Goal: Task Accomplishment & Management: Complete application form

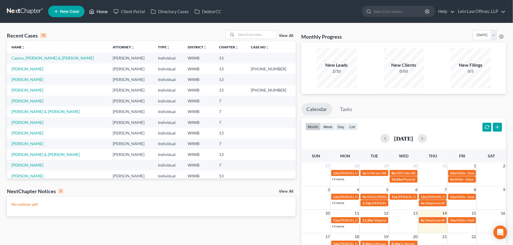
click at [103, 10] on link "Home" at bounding box center [98, 11] width 24 height 10
click at [101, 10] on link "Home" at bounding box center [98, 11] width 24 height 10
click at [103, 11] on link "Home" at bounding box center [98, 11] width 24 height 10
click at [22, 80] on link "[PERSON_NAME]" at bounding box center [27, 79] width 32 height 5
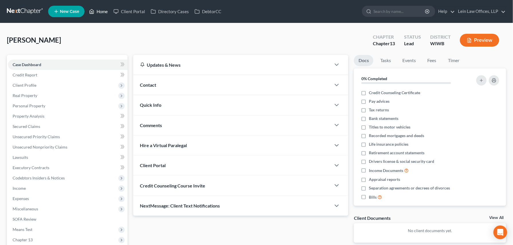
drag, startPoint x: 105, startPoint y: 11, endPoint x: 101, endPoint y: 16, distance: 5.7
click at [105, 11] on link "Home" at bounding box center [98, 11] width 24 height 10
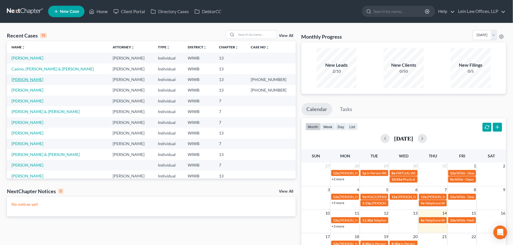
click at [22, 81] on link "[PERSON_NAME]" at bounding box center [27, 79] width 32 height 5
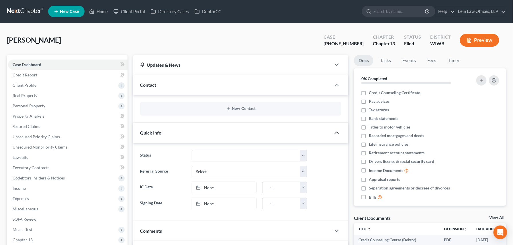
click at [340, 134] on icon "button" at bounding box center [336, 133] width 7 height 7
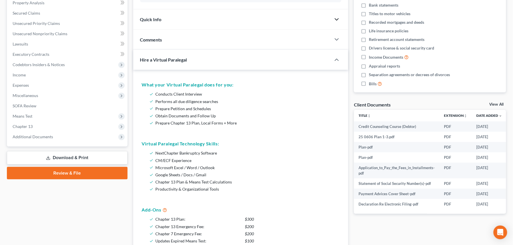
scroll to position [115, 0]
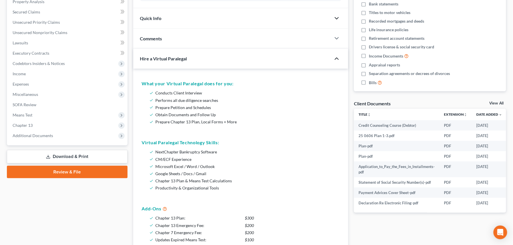
click at [336, 61] on icon "button" at bounding box center [336, 58] width 7 height 7
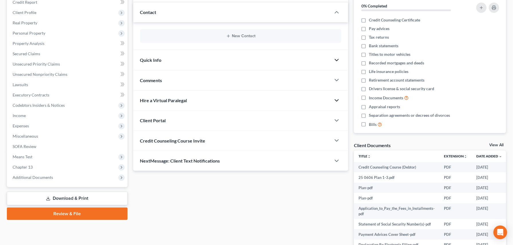
scroll to position [0, 0]
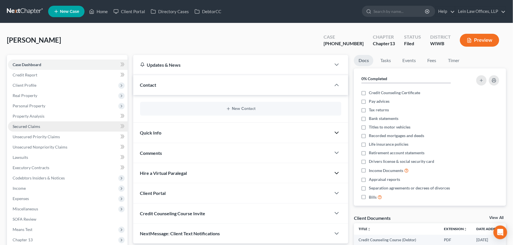
click at [24, 126] on span "Secured Claims" at bounding box center [27, 126] width 28 height 5
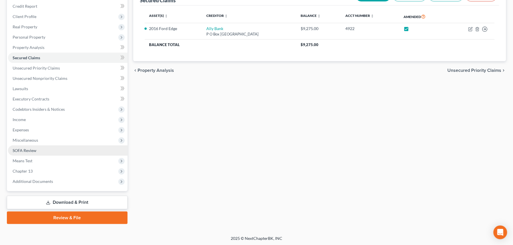
scroll to position [69, 0]
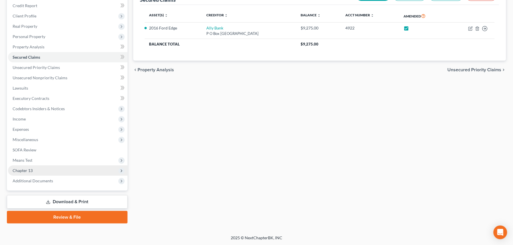
click at [28, 171] on span "Chapter 13" at bounding box center [23, 170] width 20 height 5
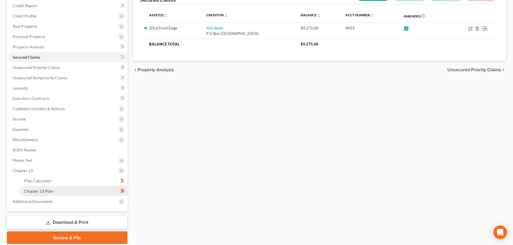
click at [75, 191] on link "Chapter 13 Plan" at bounding box center [73, 191] width 108 height 10
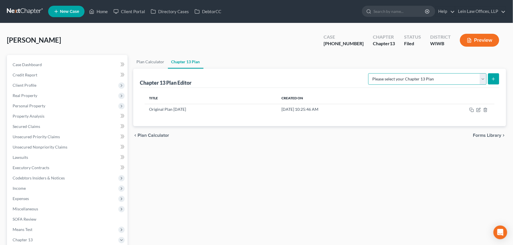
click at [483, 79] on select "Please select your Chapter 13 Plan National Form Plan - Official Form 113 [US_S…" at bounding box center [427, 78] width 118 height 11
select select "3"
click at [368, 73] on select "Please select your Chapter 13 Plan National Form Plan - Official Form 113 [US_S…" at bounding box center [427, 78] width 118 height 11
click at [494, 77] on icon "submit" at bounding box center [493, 79] width 5 height 5
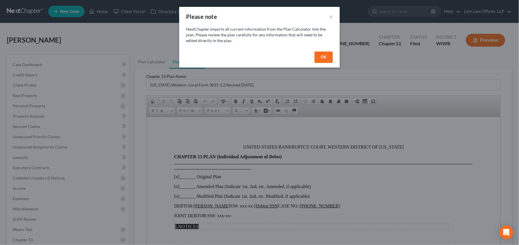
click at [322, 57] on button "OK" at bounding box center [323, 57] width 18 height 11
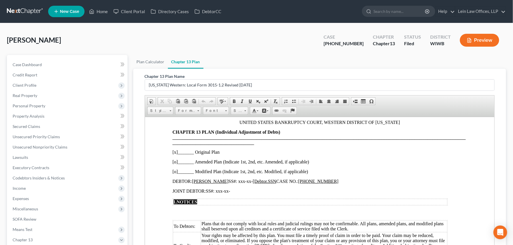
scroll to position [38, 0]
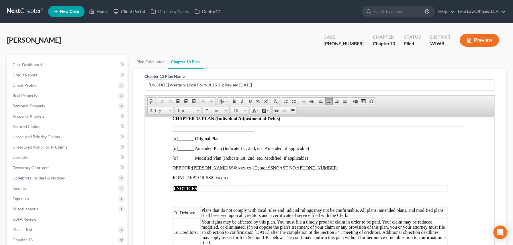
click at [176, 140] on p "[x]_______ Original Plan" at bounding box center [319, 138] width 295 height 5
click at [175, 151] on p "[o]_______ Amended Plan (Indicate 1st, 2nd, etc. Amended, if applicable)" at bounding box center [319, 148] width 295 height 5
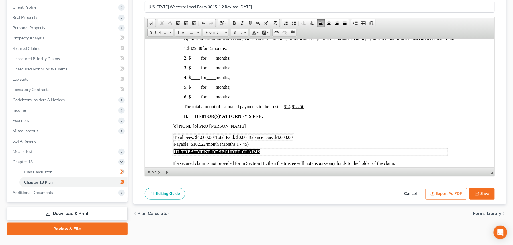
scroll to position [90, 0]
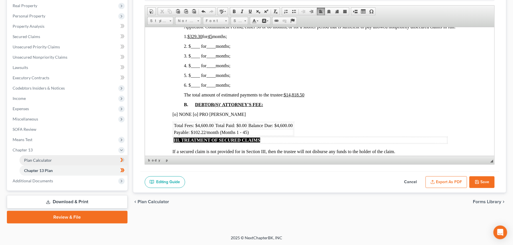
click at [46, 160] on span "Plan Calculator" at bounding box center [38, 160] width 28 height 5
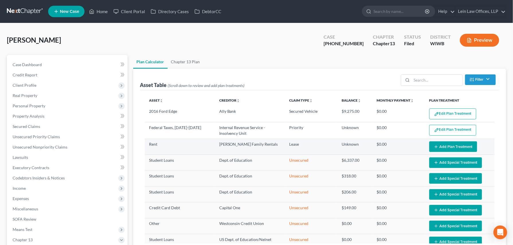
select select "44"
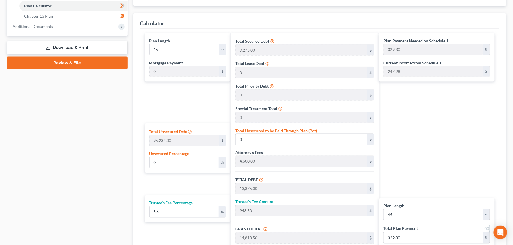
scroll to position [248, 0]
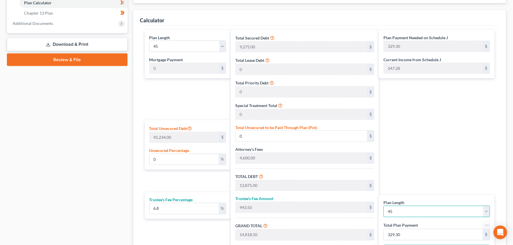
click at [487, 212] on select "1 2 3 4 5 6 7 8 9 10 11 12 13 14 15 16 17 18 19 20 21 22 23 24 25 26 27 28 29 3…" at bounding box center [436, 211] width 107 height 11
select select "49"
click at [383, 206] on select "1 2 3 4 5 6 7 8 9 10 11 12 13 14 15 16 17 18 19 20 21 22 23 24 25 26 27 28 29 3…" at bounding box center [436, 211] width 107 height 11
select select "49"
type input "296.37"
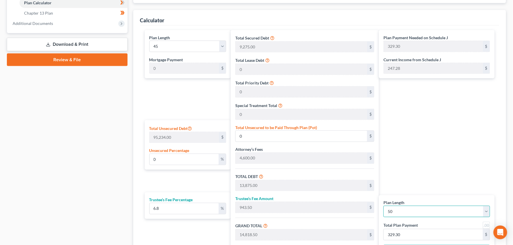
type input "296.37"
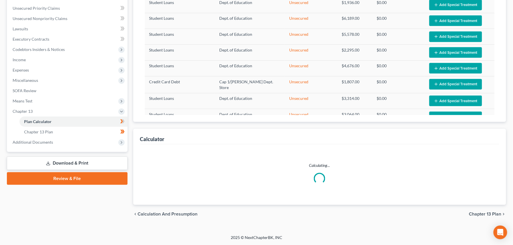
select select "49"
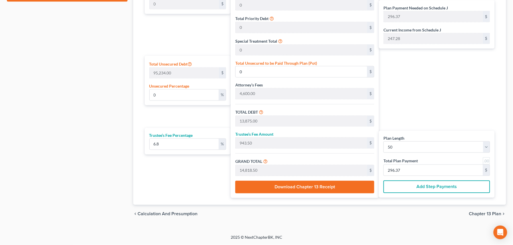
scroll to position [277, 0]
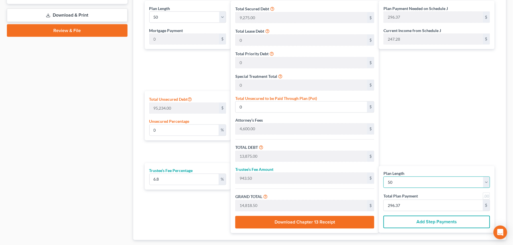
click at [489, 182] on select "1 2 3 4 5 6 7 8 9 10 11 12 13 14 15 16 17 18 19 20 21 22 23 24 25 26 27 28 29 3…" at bounding box center [436, 182] width 107 height 11
select select "35"
click at [383, 177] on select "1 2 3 4 5 6 7 8 9 10 11 12 13 14 15 16 17 18 19 20 21 22 23 24 25 26 27 28 29 3…" at bounding box center [436, 182] width 107 height 11
select select "35"
type input "411.62"
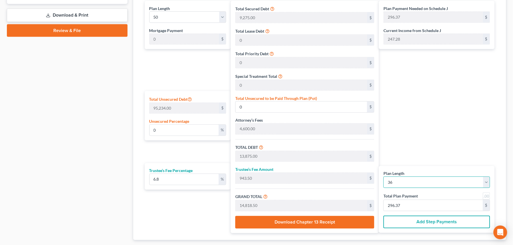
type input "411.62"
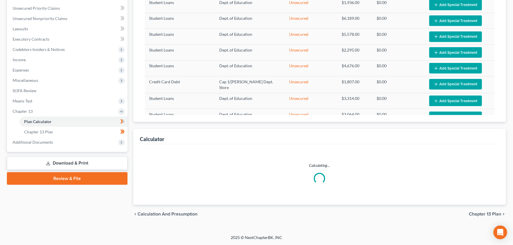
scroll to position [128, 0]
select select "35"
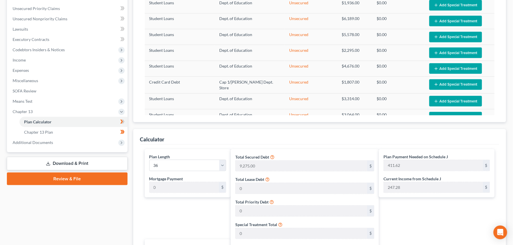
scroll to position [277, 0]
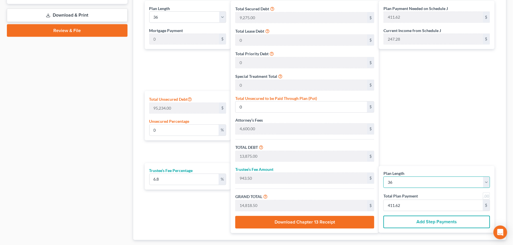
click at [489, 182] on select "1 2 3 4 5 6 7 8 9 10 11 12 13 14 15 16 17 18 19 20 21 22 23 24 25 26 27 28 29 3…" at bounding box center [436, 182] width 107 height 11
select select "39"
click at [383, 177] on select "1 2 3 4 5 6 7 8 9 10 11 12 13 14 15 16 17 18 19 20 21 22 23 24 25 26 27 28 29 3…" at bounding box center [436, 182] width 107 height 11
select select "39"
type input "370.46"
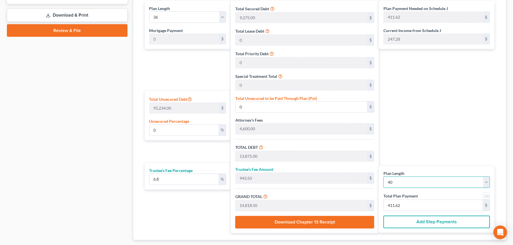
type input "370.46"
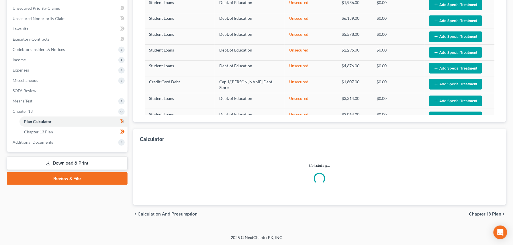
scroll to position [128, 0]
select select "39"
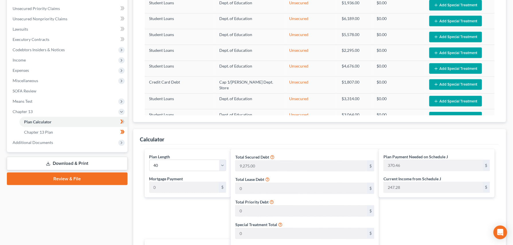
scroll to position [277, 0]
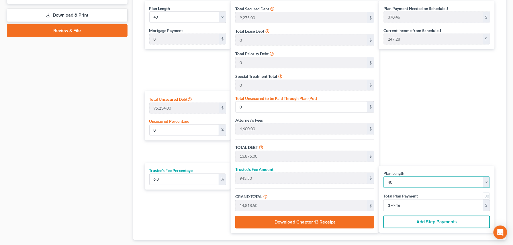
click at [486, 183] on select "1 2 3 4 5 6 7 8 9 10 11 12 13 14 15 16 17 18 19 20 21 22 23 24 25 26 27 28 29 3…" at bounding box center [436, 182] width 107 height 11
select select "44"
click at [383, 177] on select "1 2 3 4 5 6 7 8 9 10 11 12 13 14 15 16 17 18 19 20 21 22 23 24 25 26 27 28 29 3…" at bounding box center [436, 182] width 107 height 11
select select "44"
type input "329.30"
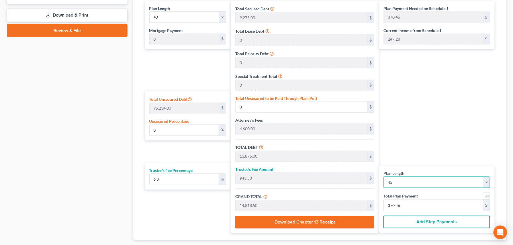
type input "329.30"
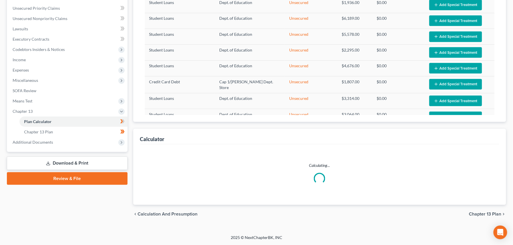
scroll to position [128, 0]
select select "44"
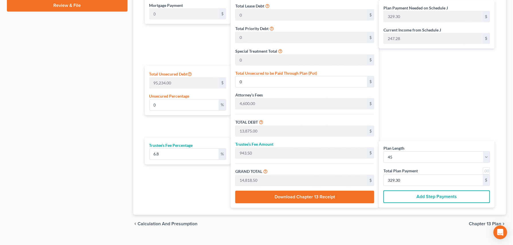
scroll to position [315, 0]
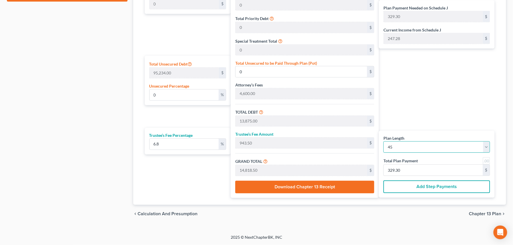
click at [486, 146] on select "1 2 3 4 5 6 7 8 9 10 11 12 13 14 15 16 17 18 19 20 21 22 23 24 25 26 27 28 29 3…" at bounding box center [436, 147] width 107 height 11
select select "49"
click at [383, 142] on select "1 2 3 4 5 6 7 8 9 10 11 12 13 14 15 16 17 18 19 20 21 22 23 24 25 26 27 28 29 3…" at bounding box center [436, 147] width 107 height 11
select select "49"
type input "296.37"
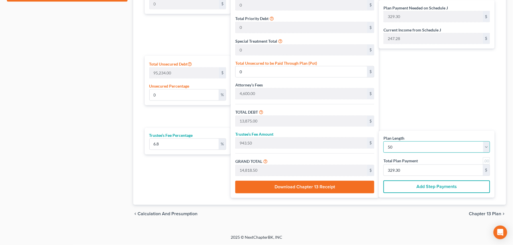
type input "296.37"
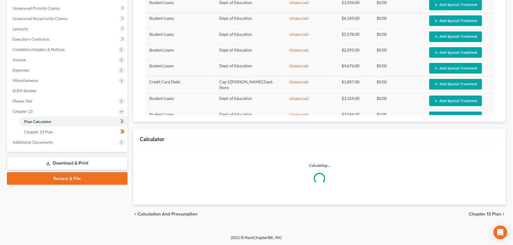
select select "49"
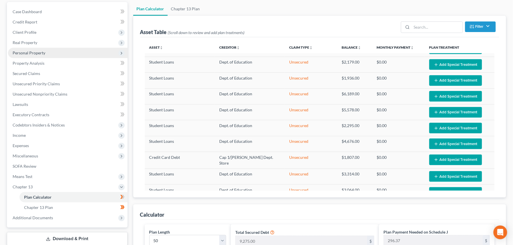
scroll to position [48, 0]
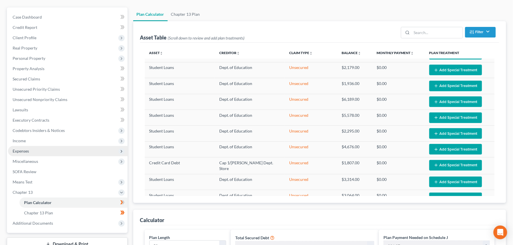
click at [20, 151] on span "Expenses" at bounding box center [21, 151] width 16 height 5
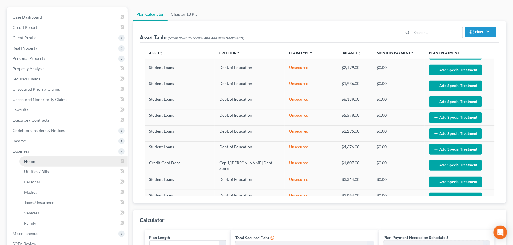
click at [30, 160] on span "Home" at bounding box center [29, 161] width 11 height 5
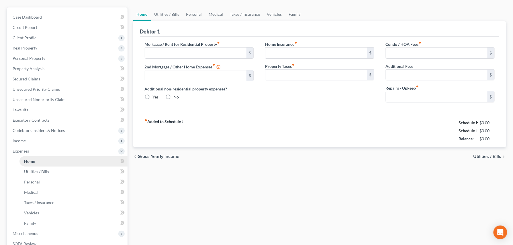
scroll to position [14, 0]
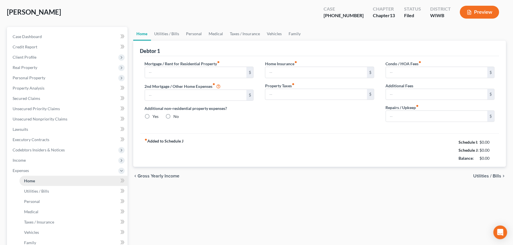
type input "750.00"
type input "0.00"
radio input "true"
type input "0.00"
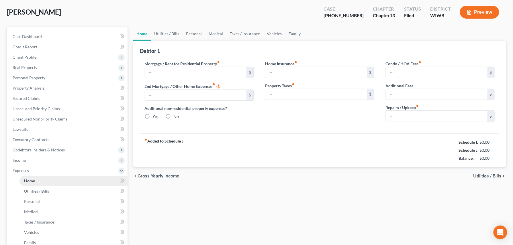
type input "0.00"
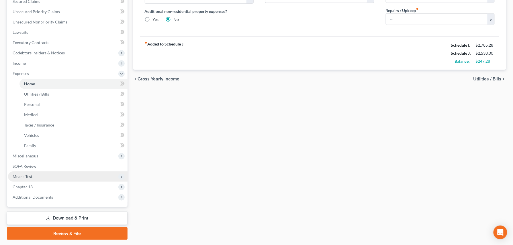
scroll to position [142, 0]
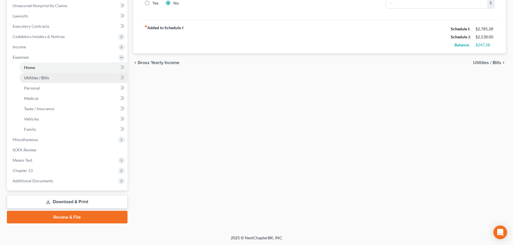
click at [39, 77] on span "Utilities / Bills" at bounding box center [36, 77] width 25 height 5
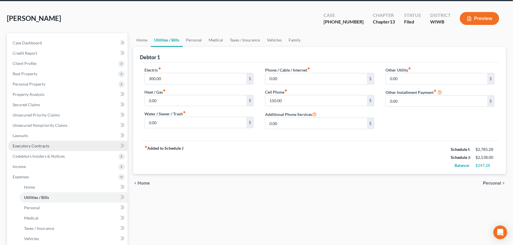
scroll to position [38, 0]
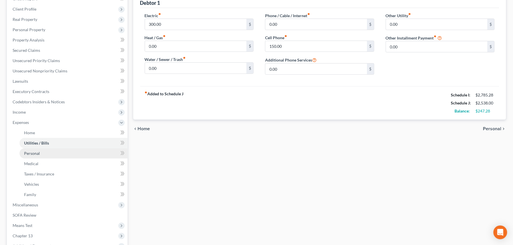
click at [38, 152] on span "Personal" at bounding box center [32, 153] width 16 height 5
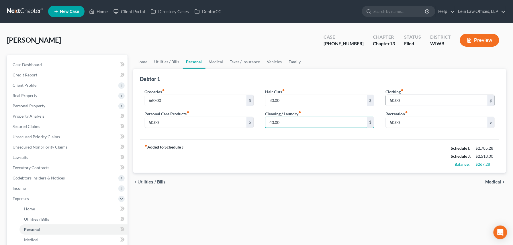
type input "40.00"
type input "30.00"
click at [353, 134] on div "Groceries fiber_manual_record 660.00 $ Personal Care Products fiber_manual_reco…" at bounding box center [319, 112] width 359 height 56
type input "40.00"
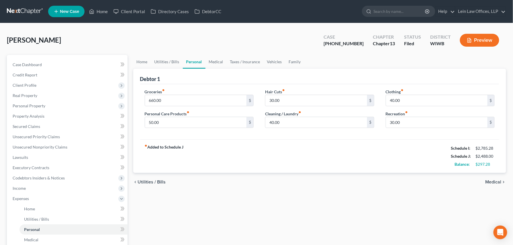
click at [356, 150] on div "fiber_manual_record Added to Schedule J Schedule I: $2,785.28 Schedule J: $2,48…" at bounding box center [319, 157] width 359 height 34
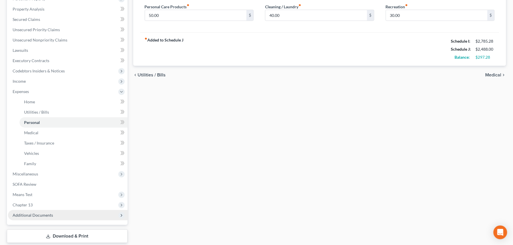
scroll to position [142, 0]
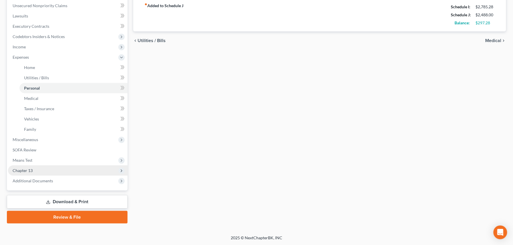
click at [29, 171] on span "Chapter 13" at bounding box center [23, 170] width 20 height 5
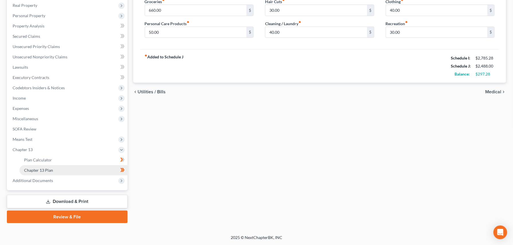
scroll to position [90, 0]
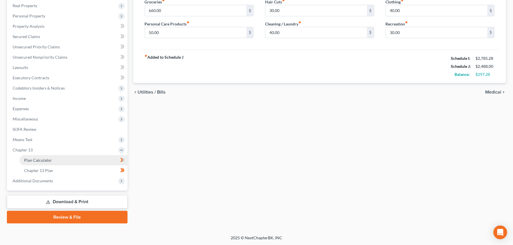
click at [67, 160] on link "Plan Calculator" at bounding box center [73, 160] width 108 height 10
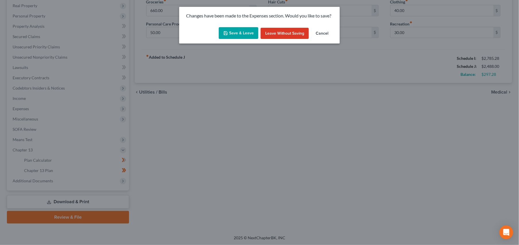
click at [231, 33] on button "Save & Leave" at bounding box center [239, 33] width 40 height 12
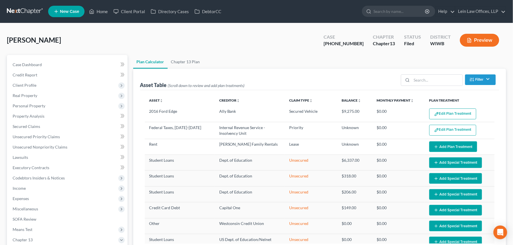
select select "49"
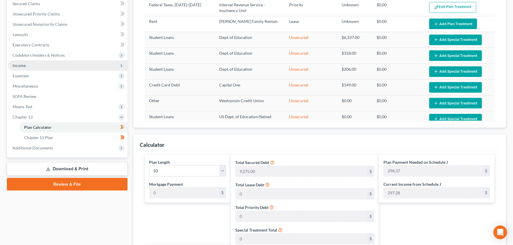
scroll to position [85, 0]
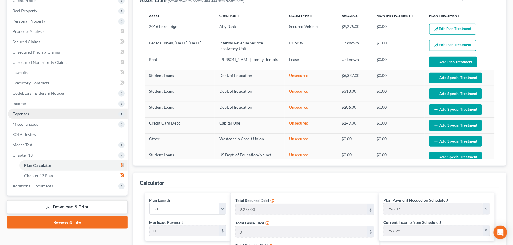
click at [28, 114] on span "Expenses" at bounding box center [21, 113] width 16 height 5
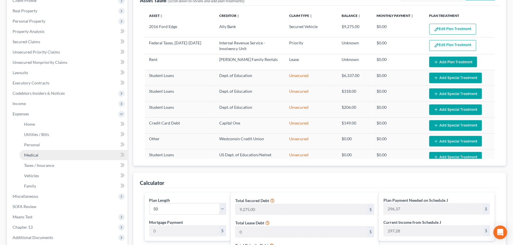
click at [33, 156] on span "Medical" at bounding box center [31, 155] width 14 height 5
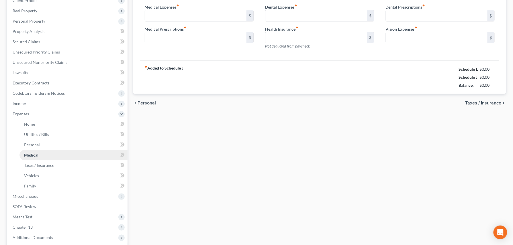
type input "40.00"
type input "0.00"
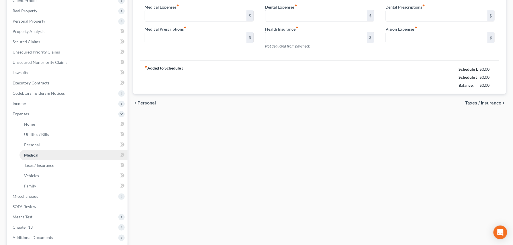
type input "10.00"
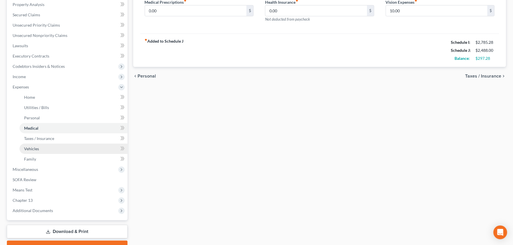
scroll to position [115, 0]
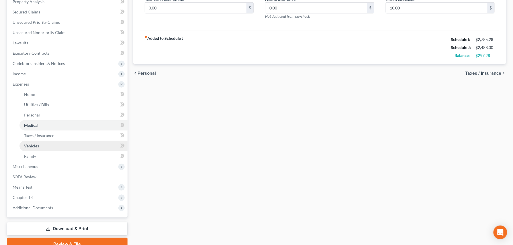
click at [35, 146] on span "Vehicles" at bounding box center [31, 146] width 15 height 5
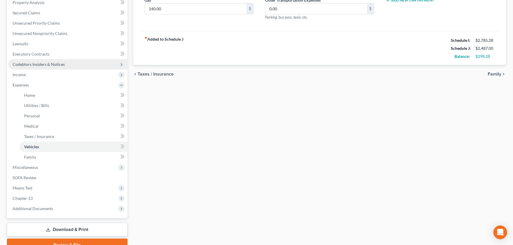
scroll to position [115, 0]
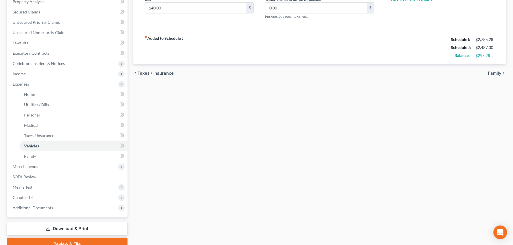
type input "39.00"
click at [32, 196] on span "Chapter 13" at bounding box center [23, 197] width 20 height 5
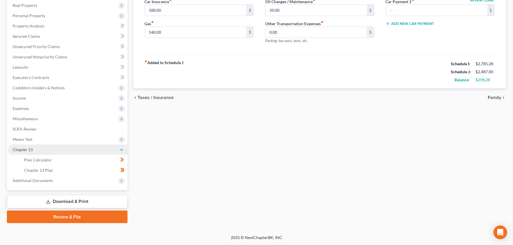
scroll to position [90, 0]
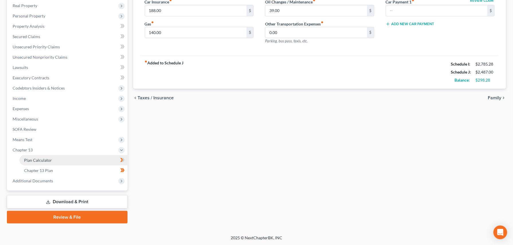
click at [50, 161] on span "Plan Calculator" at bounding box center [38, 160] width 28 height 5
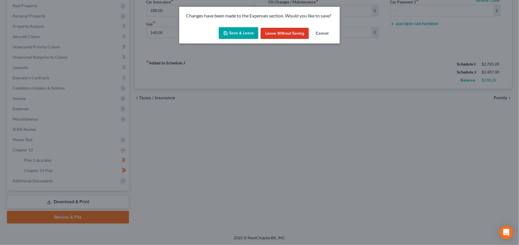
click at [233, 32] on button "Save & Leave" at bounding box center [239, 33] width 40 height 12
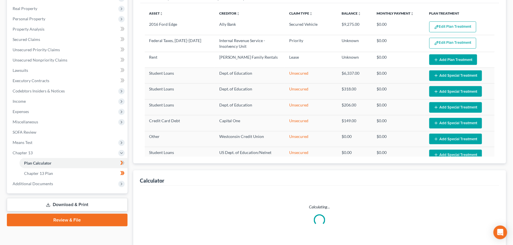
select select "49"
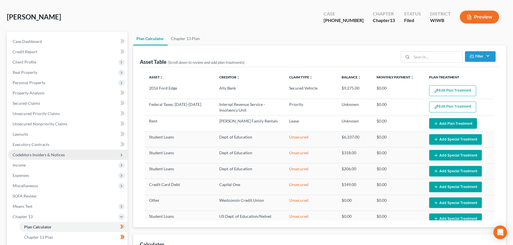
scroll to position [115, 0]
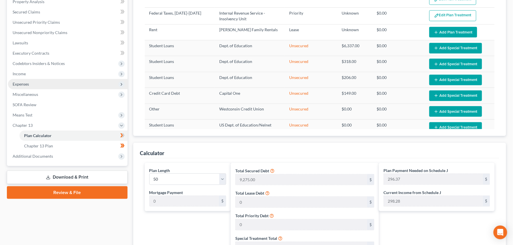
click at [18, 84] on span "Expenses" at bounding box center [21, 84] width 16 height 5
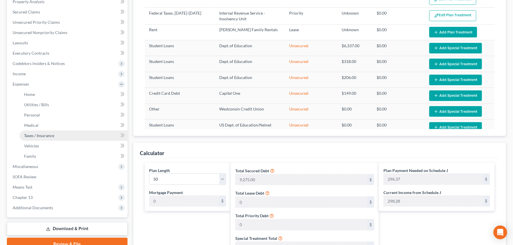
click at [30, 134] on span "Taxes / Insurance" at bounding box center [39, 135] width 30 height 5
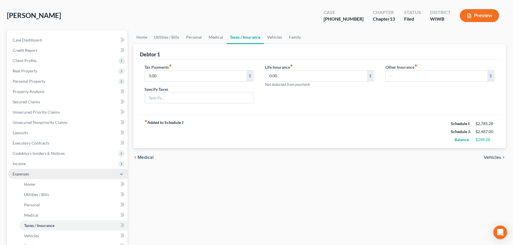
scroll to position [38, 0]
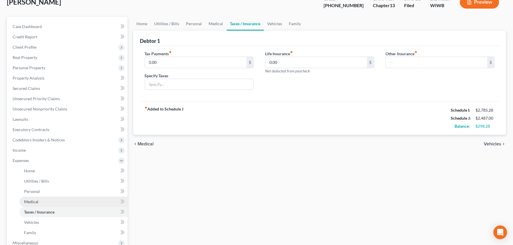
click at [29, 199] on span "Medical" at bounding box center [31, 201] width 14 height 5
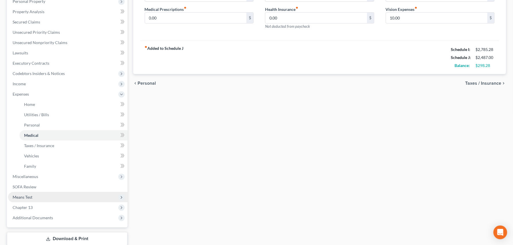
scroll to position [115, 0]
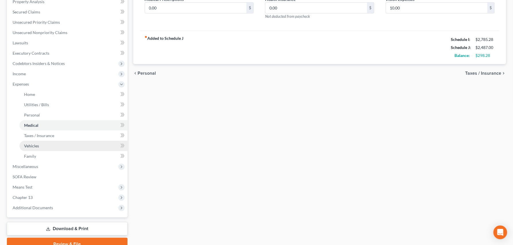
click at [30, 148] on link "Vehicles" at bounding box center [73, 146] width 108 height 10
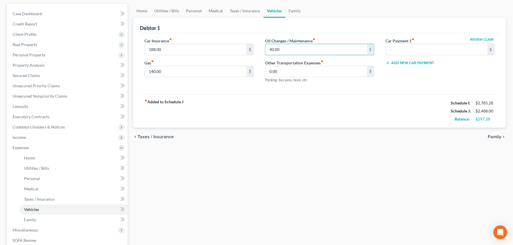
scroll to position [142, 0]
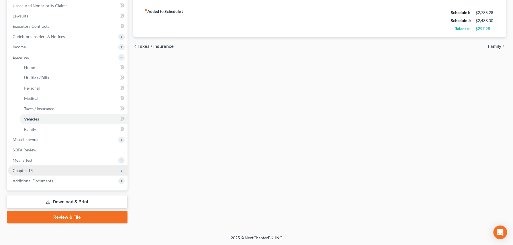
type input "40.00"
click at [30, 168] on span "Chapter 13" at bounding box center [23, 170] width 20 height 5
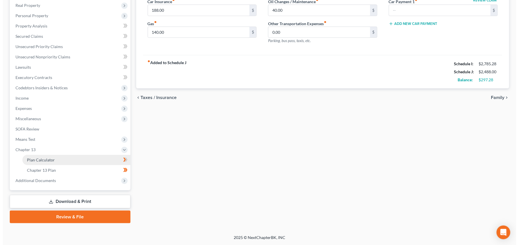
scroll to position [90, 0]
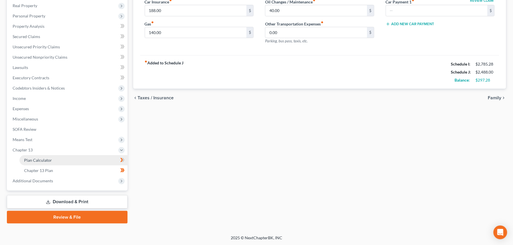
click at [84, 160] on link "Plan Calculator" at bounding box center [73, 160] width 108 height 10
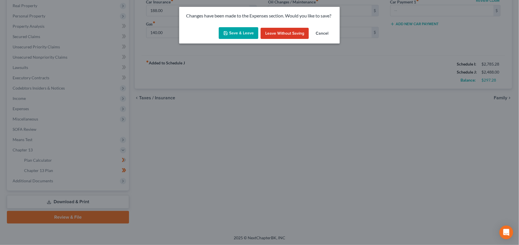
click at [236, 34] on button "Save & Leave" at bounding box center [239, 33] width 40 height 12
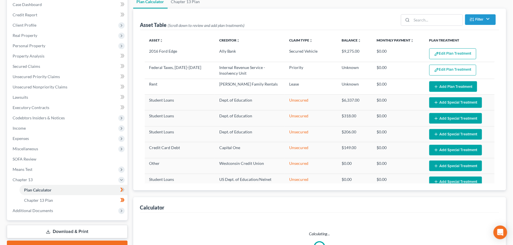
scroll to position [128, 0]
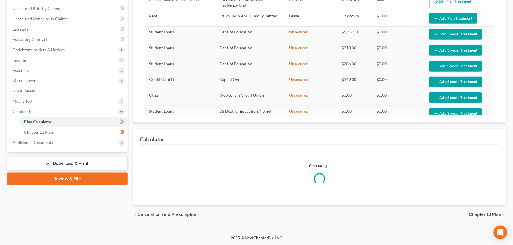
select select "49"
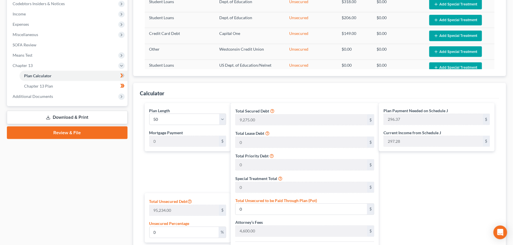
scroll to position [281, 0]
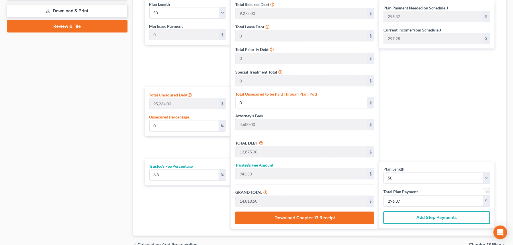
click at [393, 219] on button "Add Step Payments" at bounding box center [436, 218] width 107 height 13
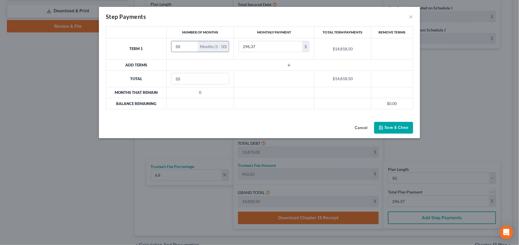
drag, startPoint x: 180, startPoint y: 46, endPoint x: 174, endPoint y: 46, distance: 6.0
click at [174, 46] on input "50" at bounding box center [184, 46] width 27 height 11
click at [260, 89] on td at bounding box center [274, 92] width 80 height 11
drag, startPoint x: 382, startPoint y: 129, endPoint x: 379, endPoint y: 129, distance: 2.9
click at [382, 129] on icon "button" at bounding box center [381, 128] width 5 height 5
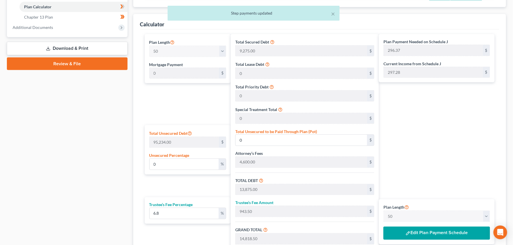
scroll to position [166, 0]
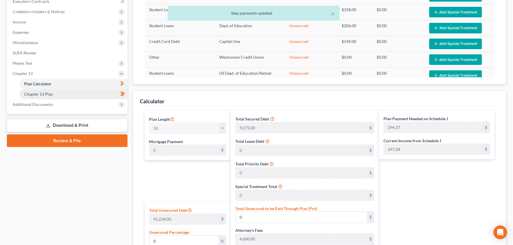
click at [46, 92] on span "Chapter 13 Plan" at bounding box center [38, 94] width 29 height 5
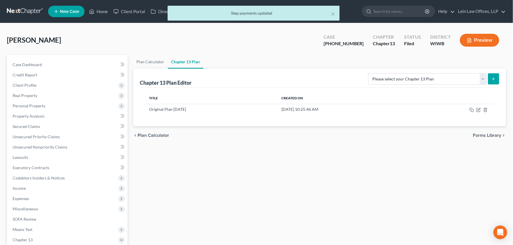
click at [492, 79] on line "submit" at bounding box center [493, 79] width 3 height 0
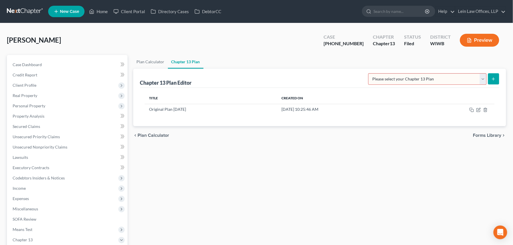
click at [491, 82] on button "submit" at bounding box center [493, 78] width 11 height 11
click at [492, 78] on icon "submit" at bounding box center [493, 79] width 5 height 5
click at [481, 78] on select "Please select your Chapter 13 Plan National Form Plan - Official Form 113 [US_S…" at bounding box center [427, 78] width 118 height 11
select select "3"
click at [368, 73] on select "Please select your Chapter 13 Plan National Form Plan - Official Form 113 [US_S…" at bounding box center [427, 78] width 118 height 11
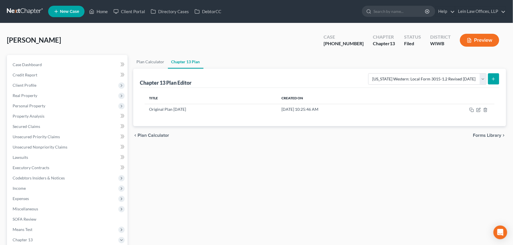
click at [495, 79] on icon "submit" at bounding box center [493, 79] width 5 height 5
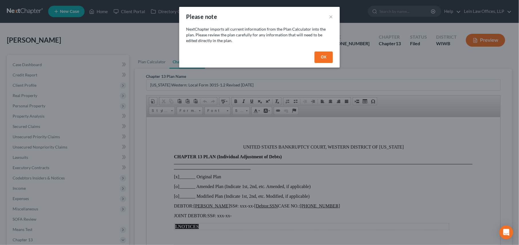
click at [327, 59] on button "OK" at bounding box center [323, 57] width 18 height 11
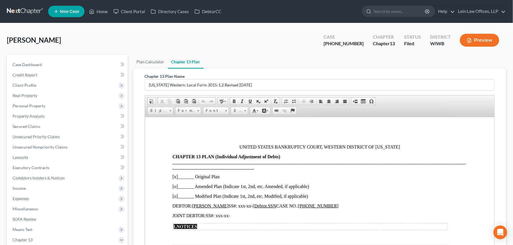
click at [175, 177] on p "[x]_______ Original Plan" at bounding box center [319, 176] width 295 height 5
click at [176, 188] on p "[o]_______ Amended Plan (Indicate 1st, 2nd, etc. Amended, if applicable)" at bounding box center [319, 186] width 295 height 5
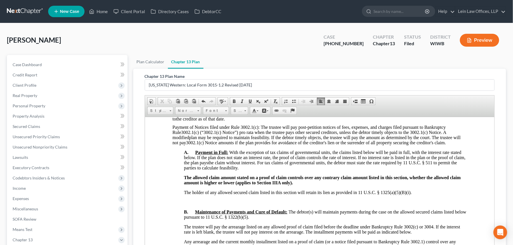
scroll to position [382, 0]
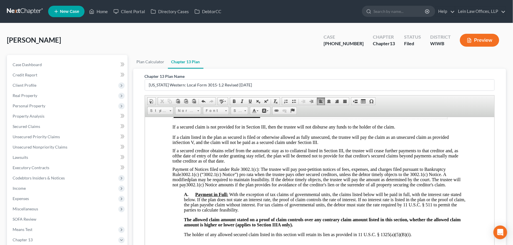
drag, startPoint x: 246, startPoint y: 136, endPoint x: 191, endPoint y: 135, distance: 54.8
click at [191, 110] on span "Payable: $92.00/month (Months 1 - 50)" at bounding box center [210, 107] width 72 height 5
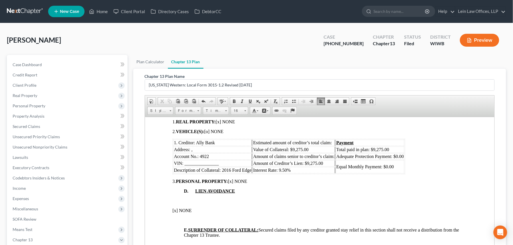
scroll to position [688, 0]
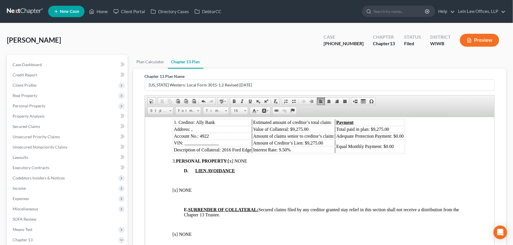
click at [197, 132] on td "Address: ," at bounding box center [212, 129] width 79 height 6
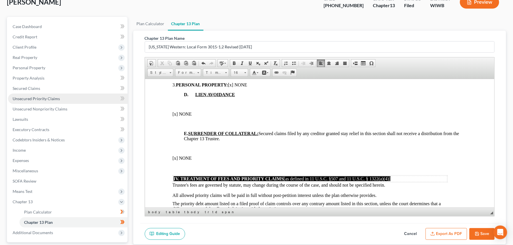
scroll to position [0, 0]
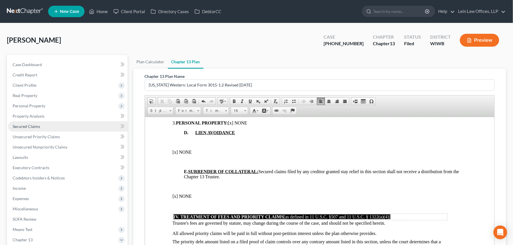
click at [20, 124] on span "Secured Claims" at bounding box center [27, 126] width 28 height 5
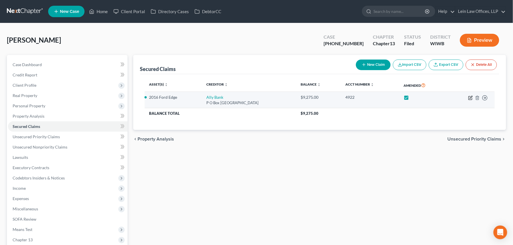
click at [471, 99] on icon "button" at bounding box center [470, 98] width 5 height 5
select select "24"
select select "4"
select select "0"
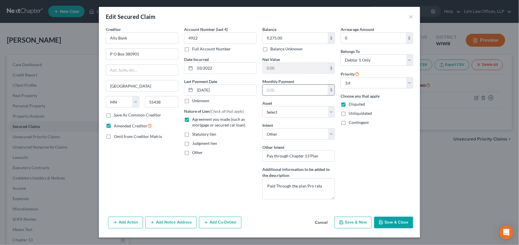
click at [277, 89] on input "text" at bounding box center [294, 90] width 65 height 11
type input "150.00"
click at [390, 224] on button "Save & Close" at bounding box center [393, 223] width 39 height 12
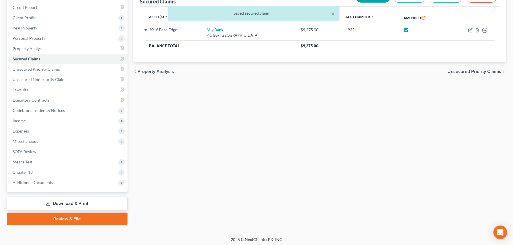
scroll to position [69, 0]
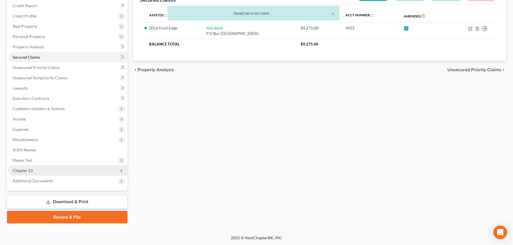
click at [32, 168] on span "Chapter 13" at bounding box center [23, 170] width 20 height 5
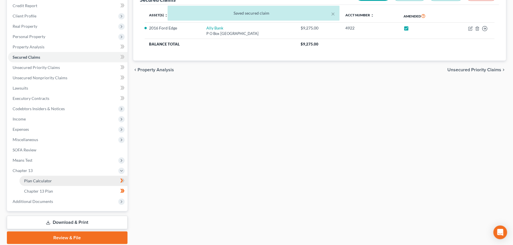
click at [53, 179] on link "Plan Calculator" at bounding box center [73, 181] width 108 height 10
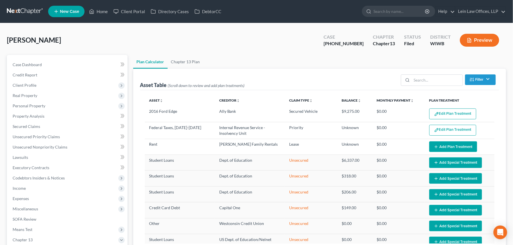
select select "49"
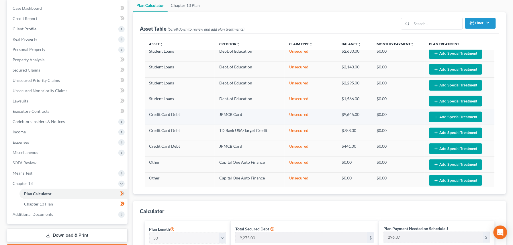
scroll to position [57, 0]
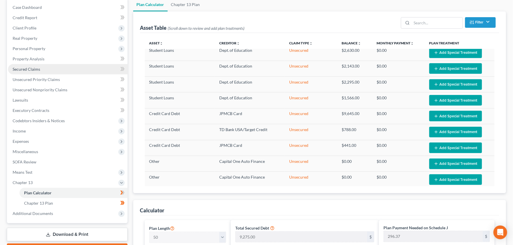
click at [31, 71] on link "Secured Claims" at bounding box center [67, 69] width 119 height 10
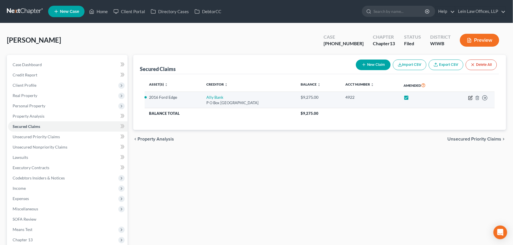
click at [470, 99] on icon "button" at bounding box center [470, 98] width 5 height 5
select select "24"
select select "4"
select select "0"
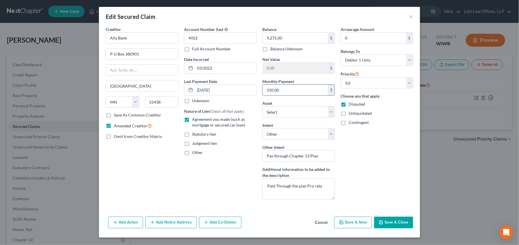
click at [328, 90] on div "$" at bounding box center [331, 90] width 7 height 11
click at [299, 91] on input "150.00" at bounding box center [294, 90] width 65 height 11
click at [328, 89] on div "$" at bounding box center [331, 90] width 7 height 11
click at [328, 93] on div "$" at bounding box center [331, 90] width 7 height 11
type input "3"
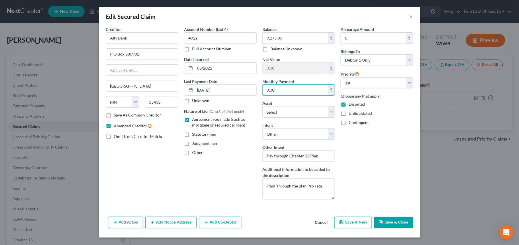
type input "0.00"
click at [391, 226] on button "Save & Close" at bounding box center [393, 223] width 39 height 12
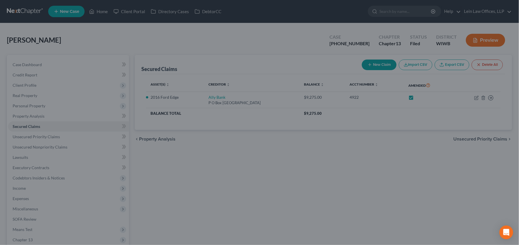
select select "3"
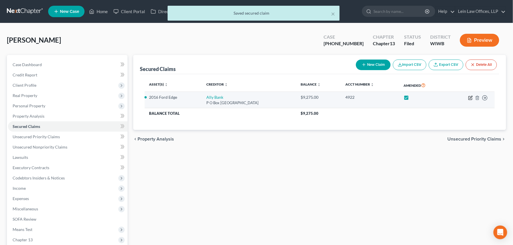
click at [471, 100] on icon "button" at bounding box center [469, 97] width 3 height 3
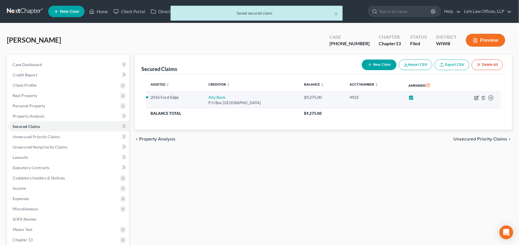
select select "24"
select select "3"
select select "4"
select select "0"
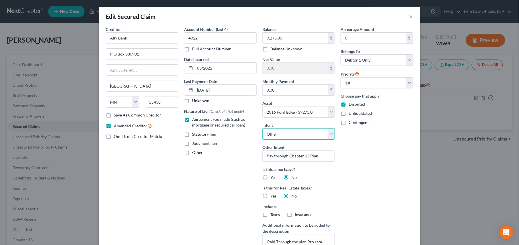
click at [330, 135] on select "Select Surrender Redeem Reaffirm Avoid Other" at bounding box center [298, 133] width 72 height 11
click at [329, 135] on select "Select Surrender Redeem Reaffirm Avoid Other" at bounding box center [298, 133] width 72 height 11
drag, startPoint x: 406, startPoint y: 17, endPoint x: 403, endPoint y: 33, distance: 16.9
click at [409, 19] on button "×" at bounding box center [411, 16] width 4 height 7
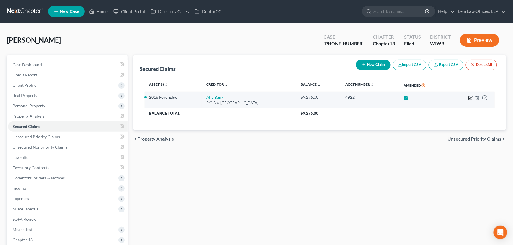
click at [473, 99] on icon "button" at bounding box center [470, 98] width 5 height 5
select select "24"
select select "3"
select select "4"
select select "0"
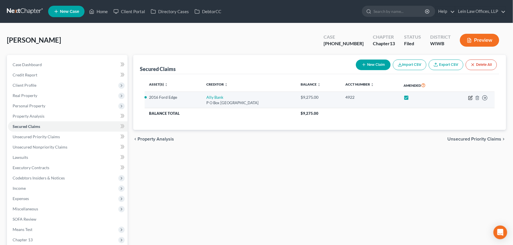
select select "0"
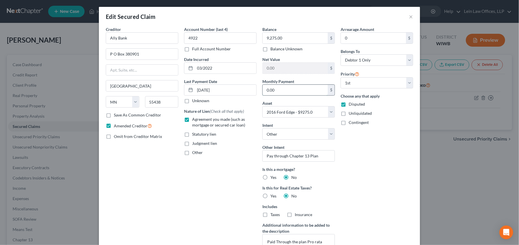
click at [278, 90] on input "0.00" at bounding box center [294, 90] width 65 height 11
drag, startPoint x: 276, startPoint y: 89, endPoint x: 246, endPoint y: 90, distance: 30.7
click at [246, 89] on div "Creditor * Ally Bank P O Box 380901 [GEOGRAPHIC_DATA][US_STATE] CA CO [GEOGRAPH…" at bounding box center [259, 143] width 313 height 234
type input "519.00"
click at [409, 17] on button "×" at bounding box center [411, 16] width 4 height 7
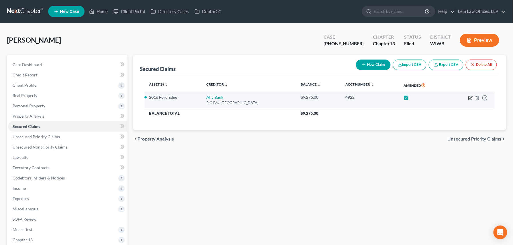
click at [470, 99] on icon "button" at bounding box center [470, 98] width 5 height 5
select select "24"
select select "3"
select select "4"
select select "0"
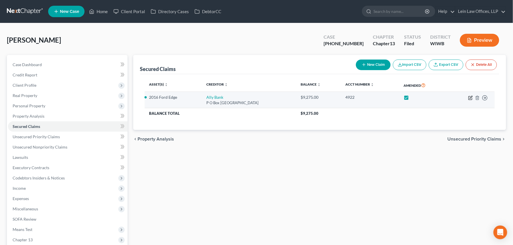
select select "0"
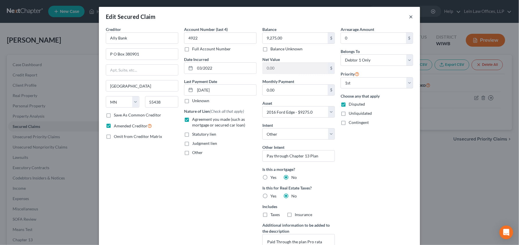
click at [409, 16] on button "×" at bounding box center [411, 16] width 4 height 7
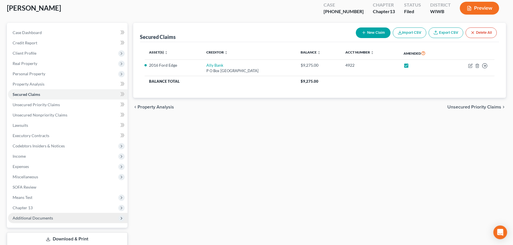
scroll to position [69, 0]
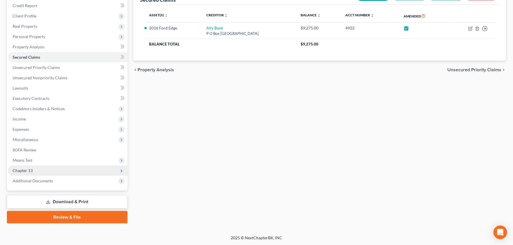
click at [24, 169] on span "Chapter 13" at bounding box center [23, 170] width 20 height 5
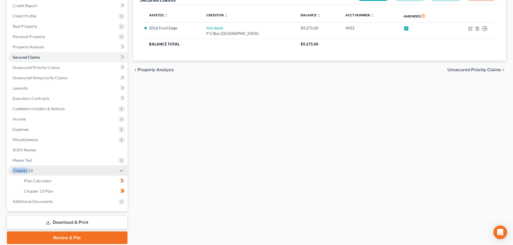
click at [24, 169] on span "Chapter 13" at bounding box center [23, 170] width 20 height 5
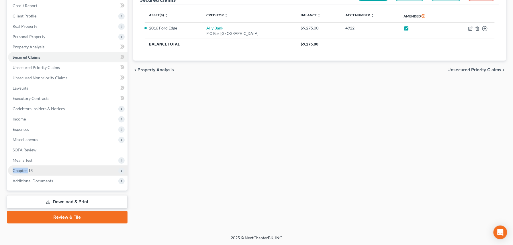
drag, startPoint x: 24, startPoint y: 169, endPoint x: 21, endPoint y: 170, distance: 3.5
click at [21, 170] on span "Chapter 13" at bounding box center [23, 170] width 20 height 5
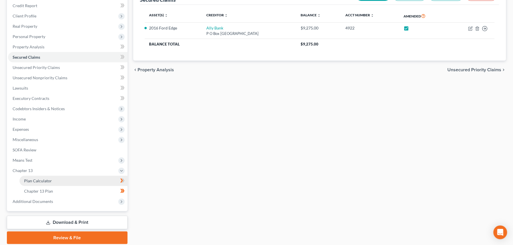
click at [30, 179] on span "Plan Calculator" at bounding box center [38, 181] width 28 height 5
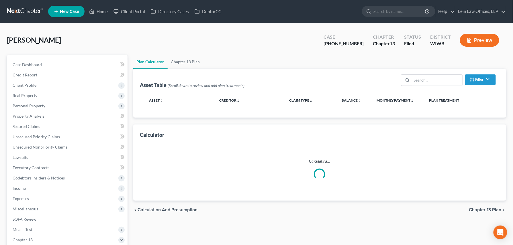
select select "49"
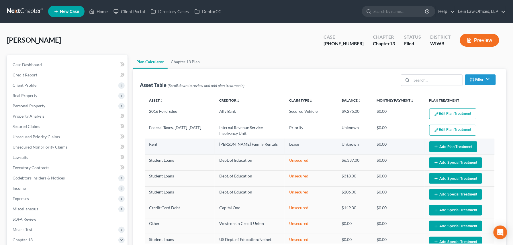
select select "49"
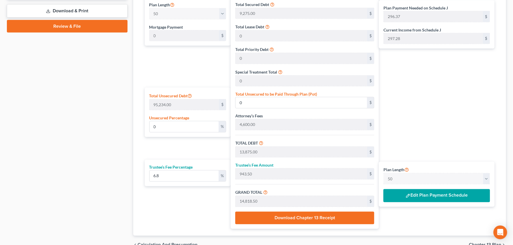
scroll to position [282, 0]
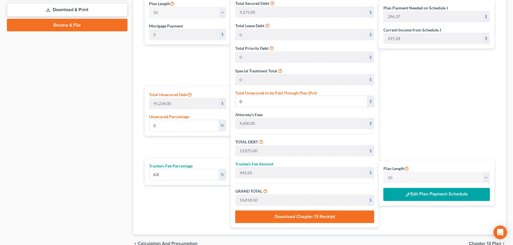
click at [438, 197] on button "Edit Plan Payment Schedule" at bounding box center [436, 194] width 107 height 13
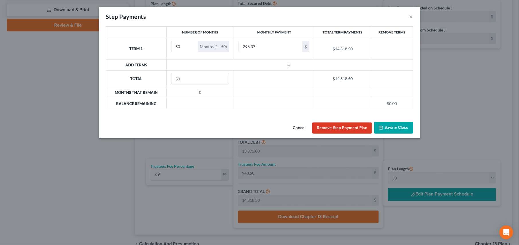
click at [411, 194] on div "Step Payments × Number of Months Monthly Payment Total Term Payments Remove Ter…" at bounding box center [259, 122] width 519 height 245
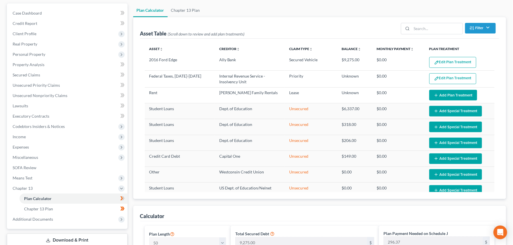
scroll to position [48, 0]
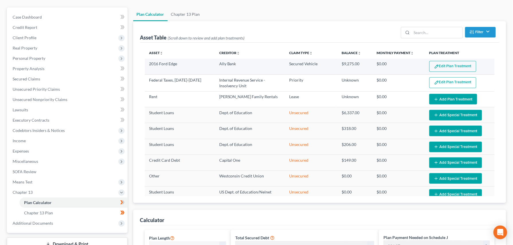
click at [436, 66] on button "Edit Plan Treatment" at bounding box center [452, 66] width 47 height 11
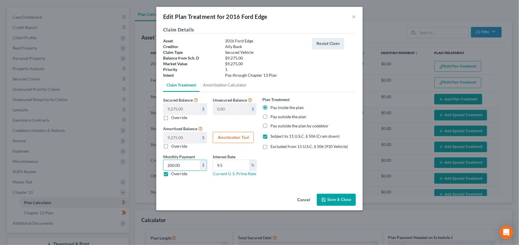
type input "200.00"
click at [338, 199] on button "Save & Close" at bounding box center [336, 200] width 39 height 12
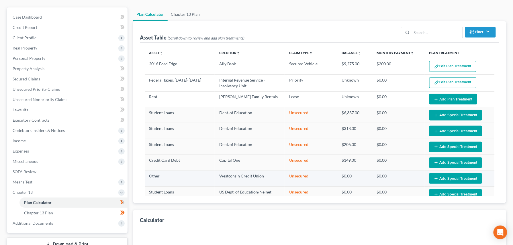
select select "49"
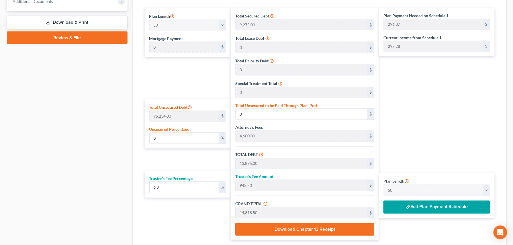
scroll to position [273, 0]
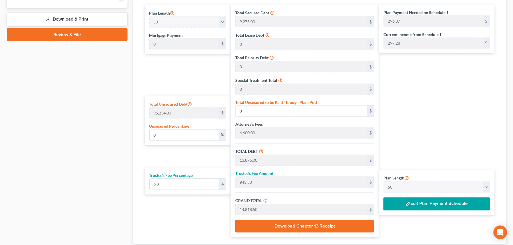
click at [434, 202] on button "Edit Plan Payment Schedule" at bounding box center [436, 204] width 107 height 13
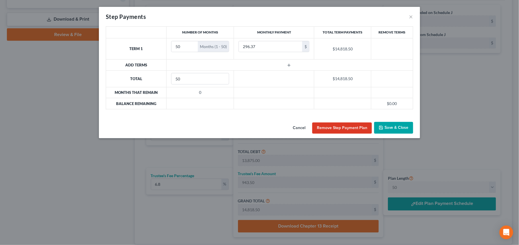
click at [344, 128] on button "Remove Step Payment Plan" at bounding box center [342, 128] width 60 height 11
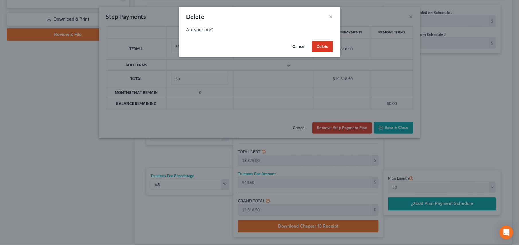
drag, startPoint x: 317, startPoint y: 46, endPoint x: 317, endPoint y: 56, distance: 10.6
click at [317, 46] on button "Delete" at bounding box center [322, 46] width 21 height 11
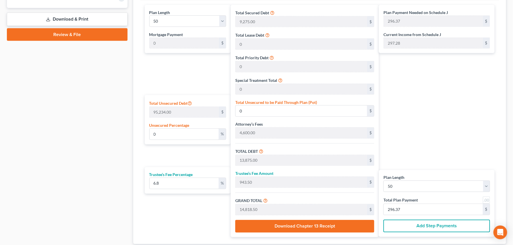
click at [415, 226] on button "Add Step Payments" at bounding box center [436, 226] width 107 height 13
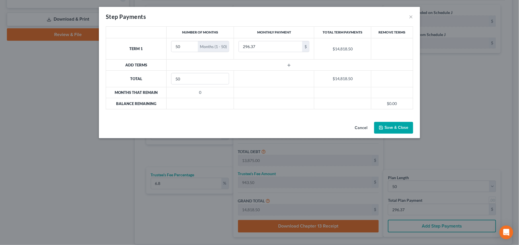
click at [389, 130] on button "Save & Close" at bounding box center [393, 128] width 39 height 12
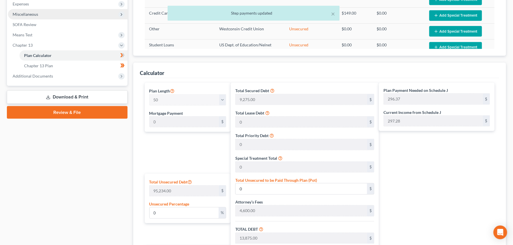
scroll to position [120, 0]
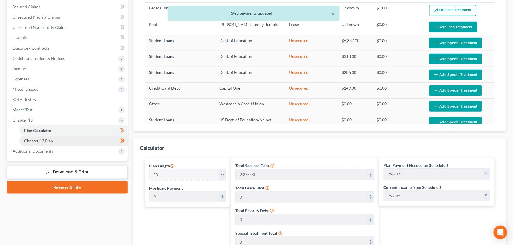
click at [51, 140] on span "Chapter 13 Plan" at bounding box center [38, 140] width 29 height 5
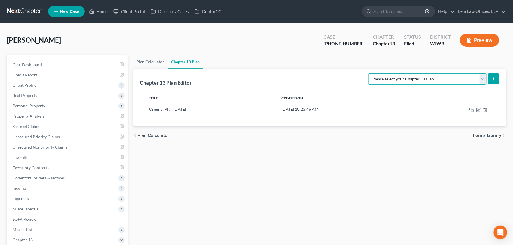
click at [484, 78] on select "Please select your Chapter 13 Plan National Form Plan - Official Form 113 [US_S…" at bounding box center [427, 78] width 118 height 11
select select "3"
click at [368, 73] on select "Please select your Chapter 13 Plan National Form Plan - Official Form 113 [US_S…" at bounding box center [427, 78] width 118 height 11
click at [495, 79] on icon "submit" at bounding box center [493, 79] width 5 height 5
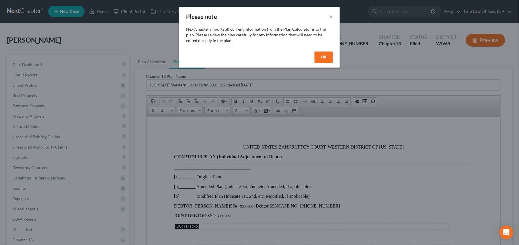
click at [324, 57] on button "OK" at bounding box center [323, 57] width 18 height 11
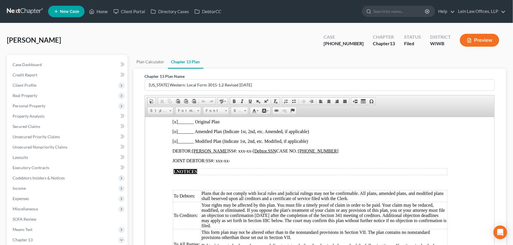
scroll to position [38, 0]
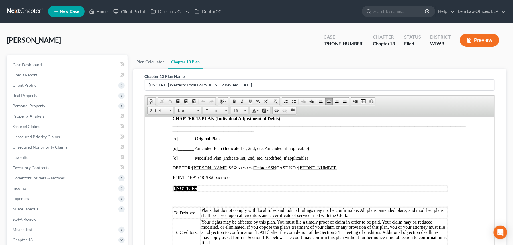
click at [176, 139] on p "[x]_______ Original Plan" at bounding box center [319, 138] width 295 height 5
click at [176, 151] on p "[o]_______ Amended Plan (Indicate 1st, 2nd, etc. Amended, if applicable)" at bounding box center [319, 148] width 295 height 5
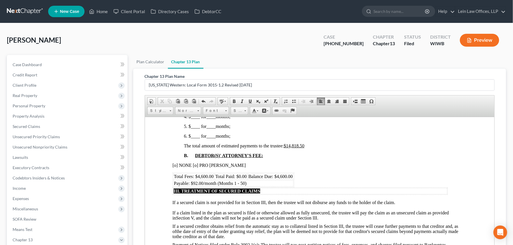
scroll to position [344, 0]
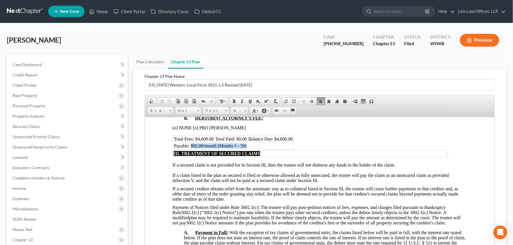
drag, startPoint x: 246, startPoint y: 173, endPoint x: 191, endPoint y: 172, distance: 55.6
click at [191, 148] on span "Payable: $92.00/month (Months 1 - 50)" at bounding box center [210, 145] width 72 height 5
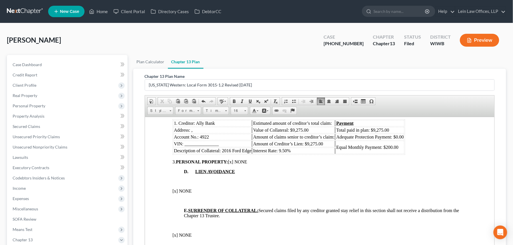
scroll to position [688, 0]
click at [475, 184] on html "UNITED STATES BANKRUPTCY COURT, WESTERN DISTRICT OF [US_STATE] CHAPTER 13 PLAN …" at bounding box center [320, 104] width 350 height 1351
